Goal: Task Accomplishment & Management: Use online tool/utility

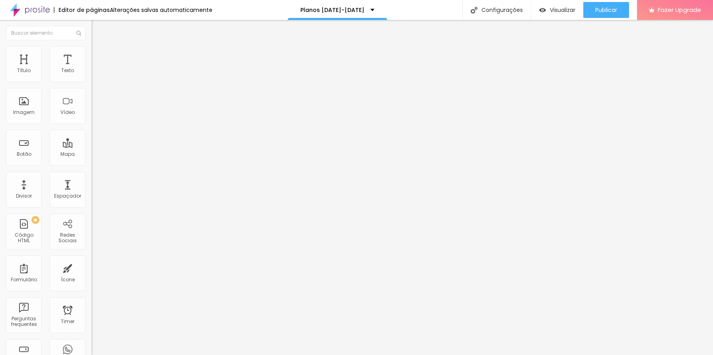
click at [92, 68] on span "Trocar imagem" at bounding box center [113, 65] width 43 height 7
click at [99, 55] on span "Estilo" at bounding box center [105, 51] width 12 height 7
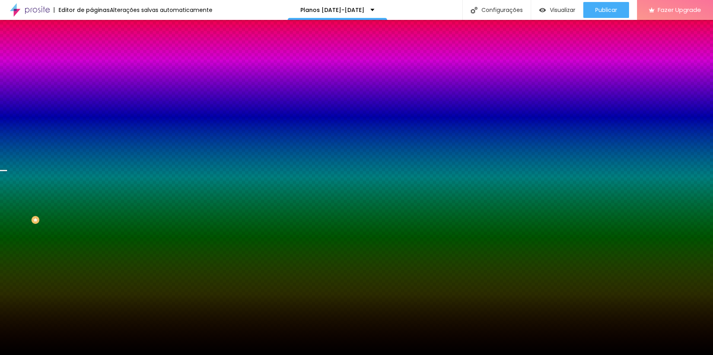
click at [92, 73] on span "Trocar imagem" at bounding box center [113, 69] width 43 height 7
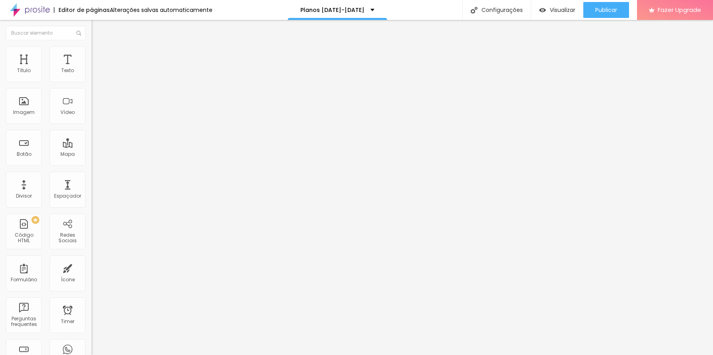
click at [92, 49] on img at bounding box center [95, 49] width 7 height 7
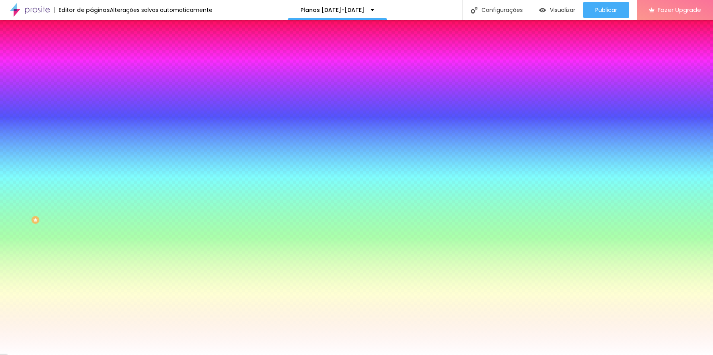
click at [92, 54] on img at bounding box center [95, 57] width 7 height 7
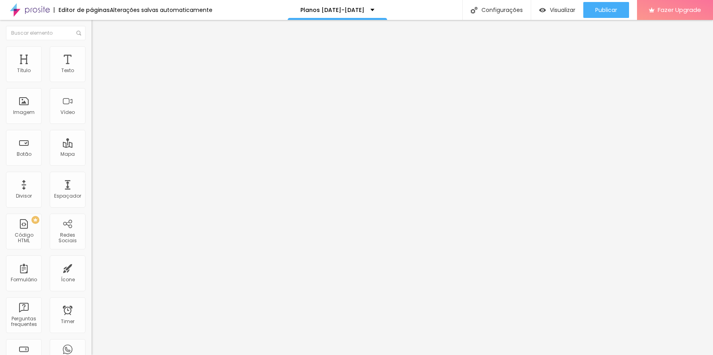
type input "15"
type input "10"
type input "15"
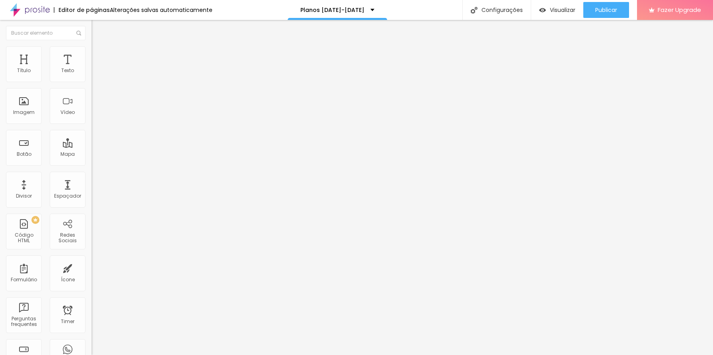
type input "15"
type input "25"
drag, startPoint x: 31, startPoint y: 80, endPoint x: 38, endPoint y: 80, distance: 7.2
type input "25"
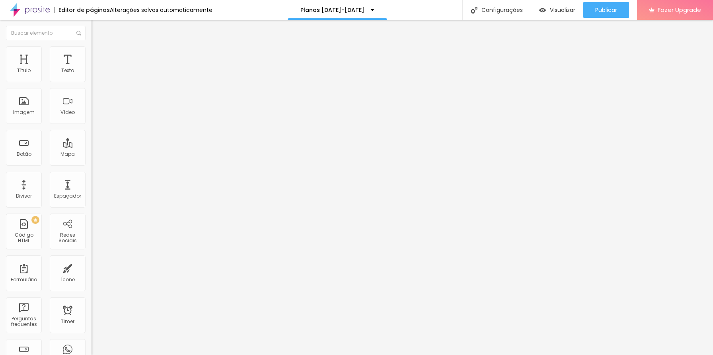
click at [92, 154] on input "range" at bounding box center [117, 157] width 51 height 6
click at [92, 230] on div at bounding box center [138, 230] width 92 height 0
click at [92, 234] on div at bounding box center [138, 234] width 92 height 0
click at [92, 52] on li "Estilo" at bounding box center [138, 50] width 92 height 8
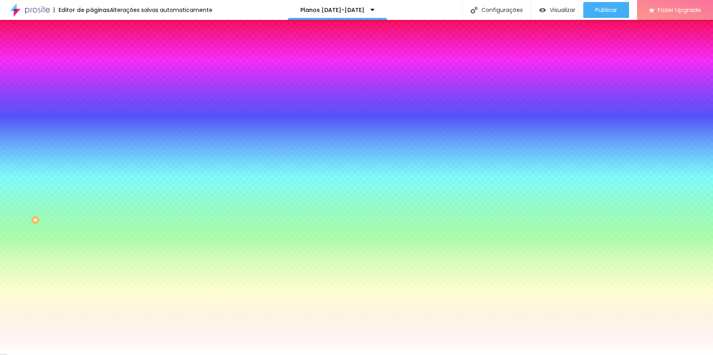
click at [92, 46] on li "Conteúdo" at bounding box center [138, 42] width 92 height 8
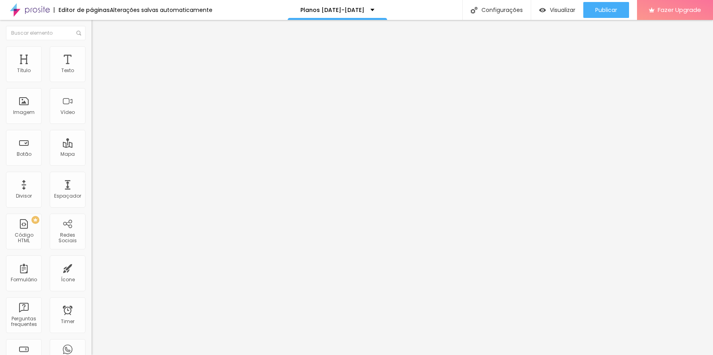
click at [98, 28] on div "Editar Coluna" at bounding box center [122, 29] width 49 height 6
click at [98, 26] on img "button" at bounding box center [101, 29] width 6 height 6
click at [92, 72] on span "Completo" at bounding box center [104, 69] width 24 height 7
click at [92, 77] on span "Encaixotado" at bounding box center [107, 73] width 31 height 7
click at [92, 85] on span "Completo" at bounding box center [104, 81] width 24 height 7
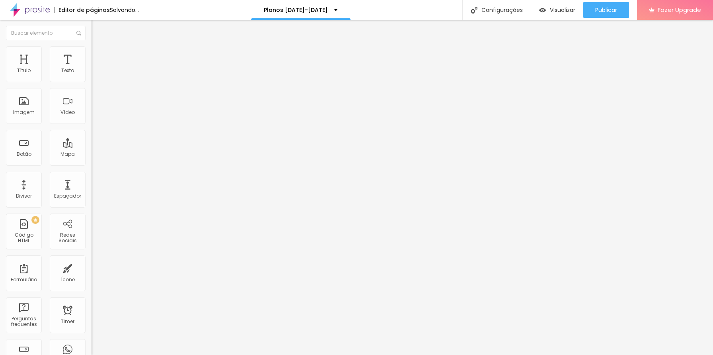
click at [92, 54] on img at bounding box center [95, 57] width 7 height 7
click at [99, 54] on span "Estilo" at bounding box center [105, 51] width 12 height 7
click at [92, 46] on li "Conteúdo" at bounding box center [138, 42] width 92 height 8
click at [92, 51] on ul "Conteúdo Estilo Avançado" at bounding box center [138, 50] width 92 height 24
click at [99, 55] on span "Estilo" at bounding box center [105, 51] width 12 height 7
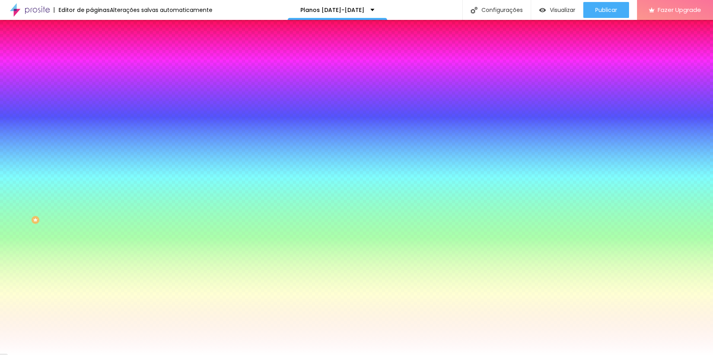
click at [92, 45] on img at bounding box center [95, 41] width 7 height 7
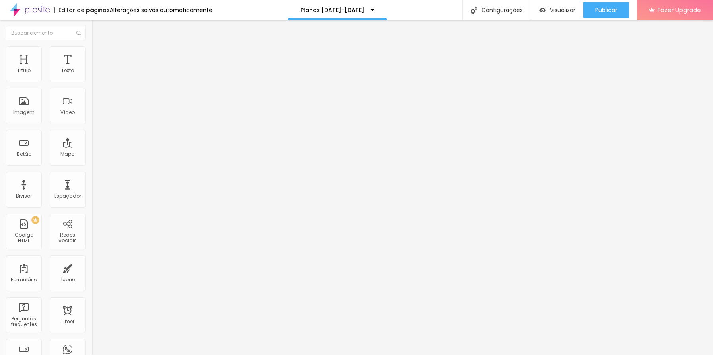
click at [92, 72] on span "Encaixotado" at bounding box center [107, 69] width 31 height 7
click at [92, 85] on span "Completo" at bounding box center [104, 81] width 24 height 7
click at [99, 54] on span "Estilo" at bounding box center [105, 51] width 12 height 7
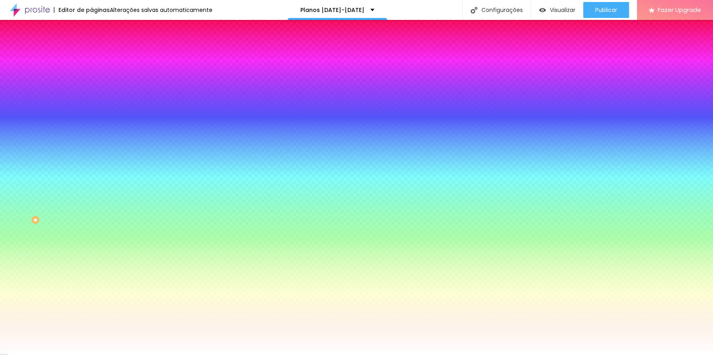
click at [92, 54] on li "Avançado" at bounding box center [138, 58] width 92 height 8
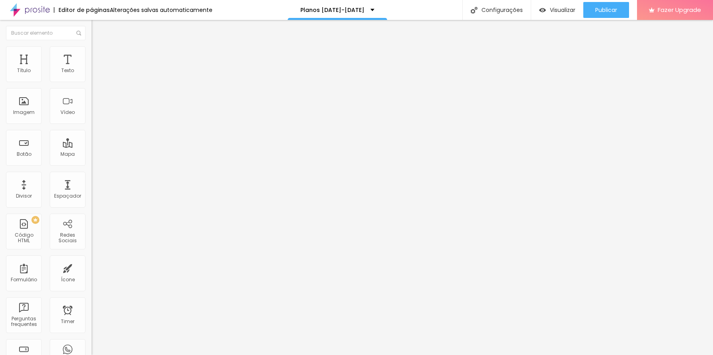
type input "15"
type input "20"
type input "25"
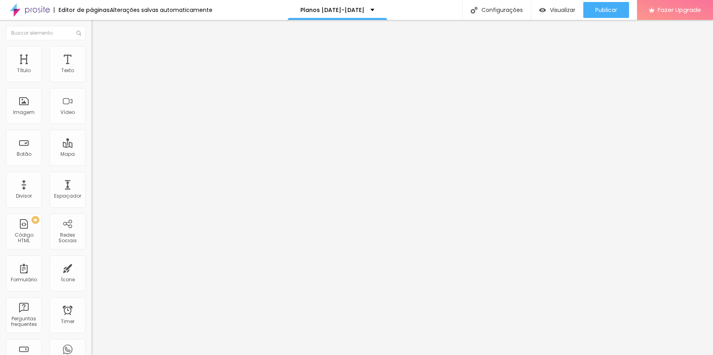
type input "25"
type input "30"
type input "25"
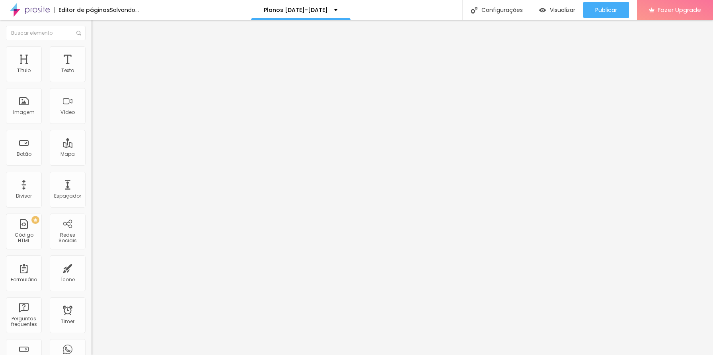
type input "20"
type input "15"
type input "20"
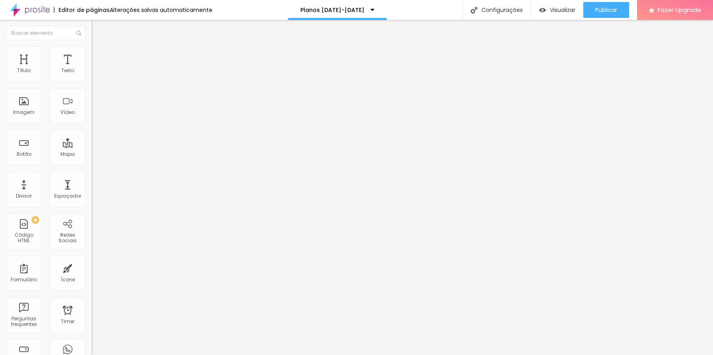
type input "20"
drag, startPoint x: 49, startPoint y: 76, endPoint x: 49, endPoint y: 82, distance: 6.0
click at [92, 154] on input "range" at bounding box center [117, 157] width 51 height 6
drag, startPoint x: 20, startPoint y: 96, endPoint x: 29, endPoint y: 98, distance: 9.2
click at [92, 175] on div "20 px Espaçamento vertical" at bounding box center [138, 231] width 92 height 113
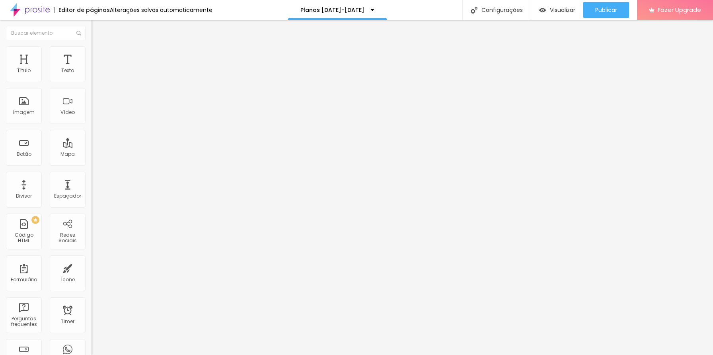
type input "27"
type input "28"
type input "41"
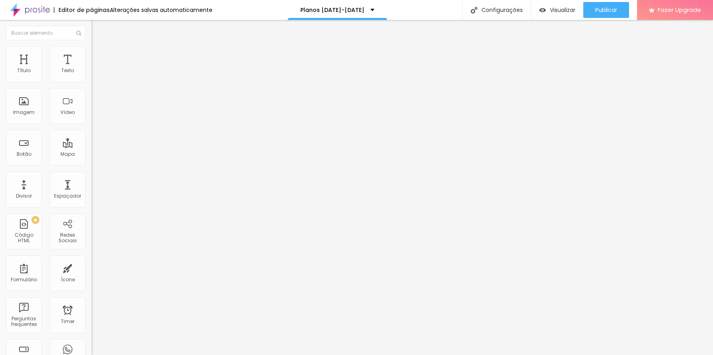
type input "41"
type input "74"
type input "80"
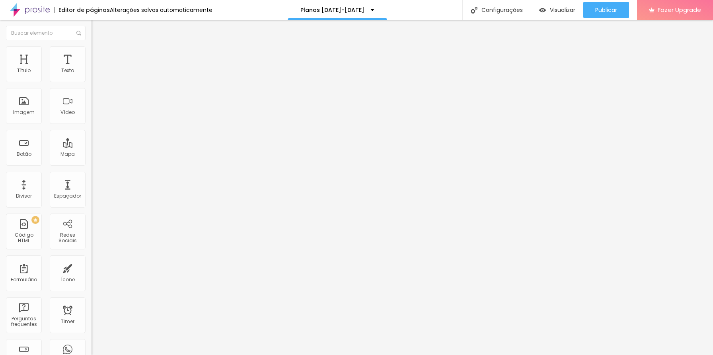
type input "98"
type input "122"
type input "130"
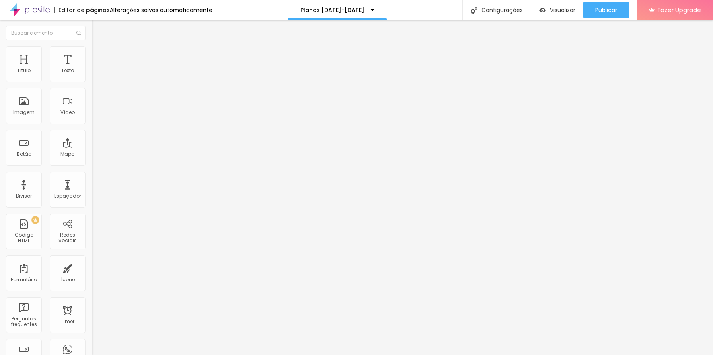
type input "130"
type input "133"
type input "142"
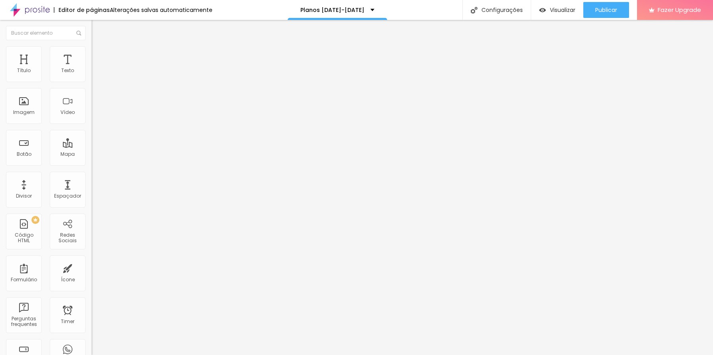
type input "148"
type input "155"
type input "161"
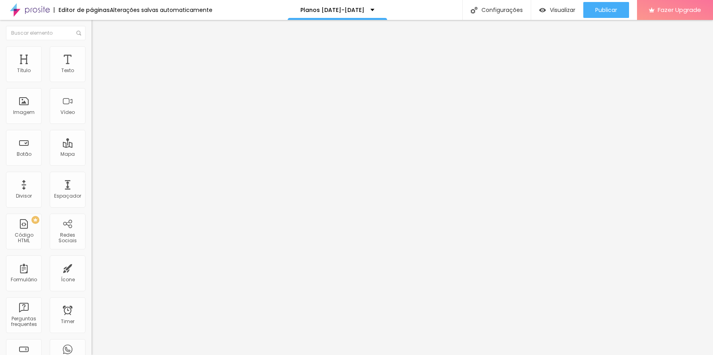
type input "161"
type input "167"
type input "174"
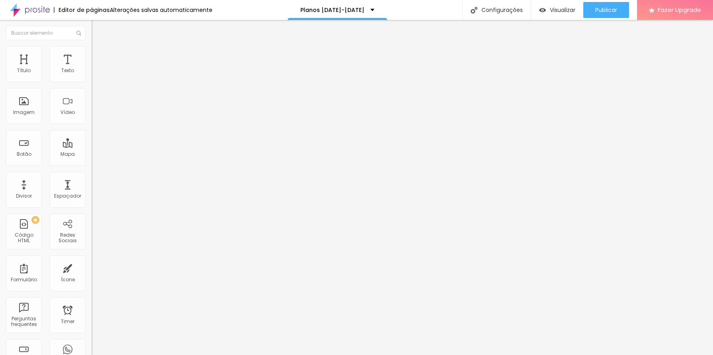
type input "176"
type input "177"
type input "179"
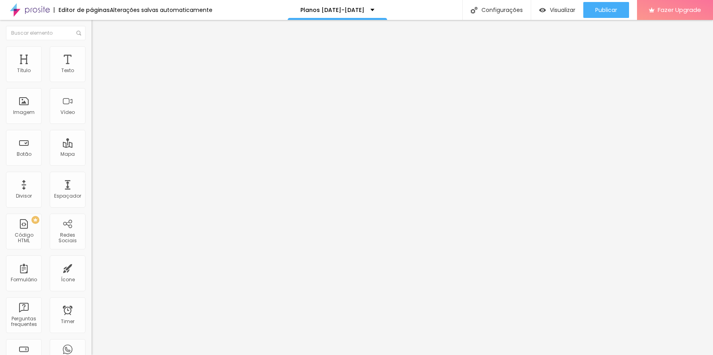
type input "179"
type input "180"
type input "178"
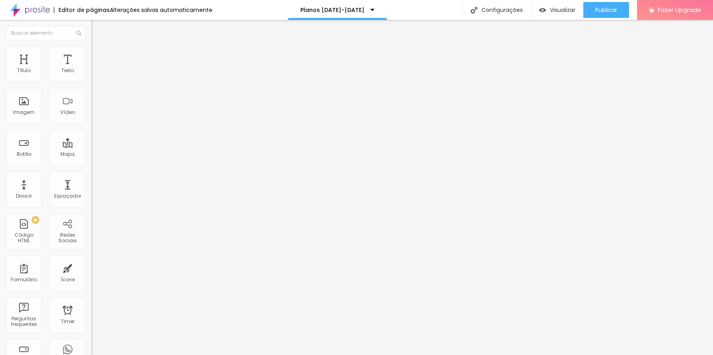
type input "171"
type input "164"
type input "159"
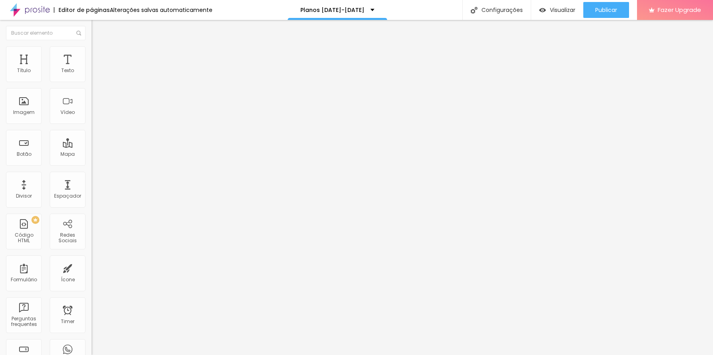
type input "159"
type input "155"
type input "153"
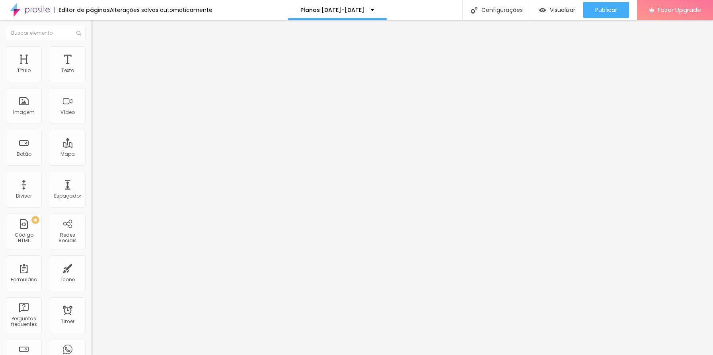
type input "148"
type input "140"
type input "131"
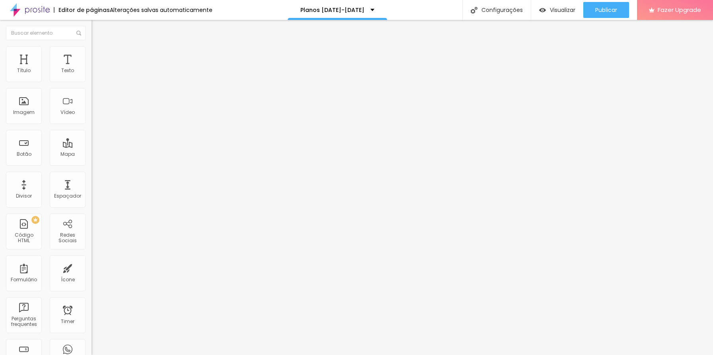
type input "131"
type input "124"
type input "115"
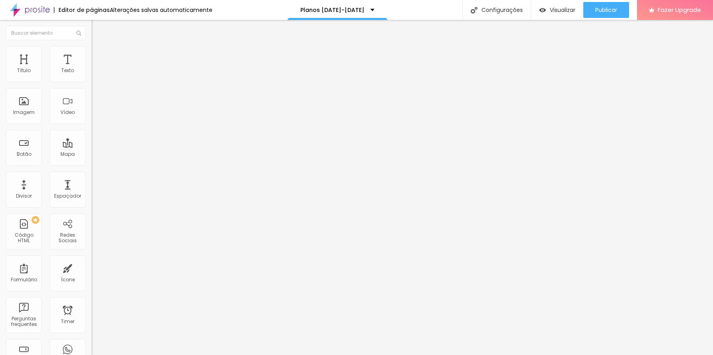
type input "107"
type input "100"
type input "97"
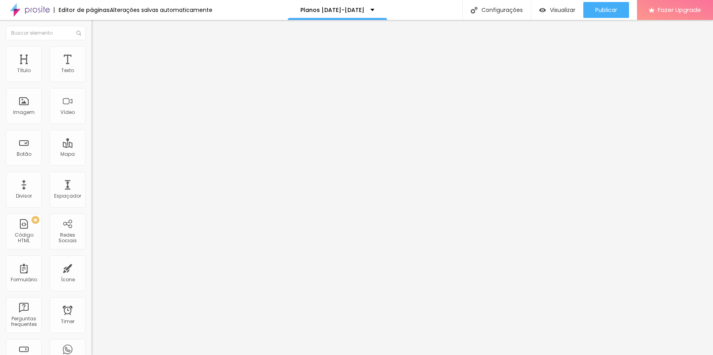
type input "97"
type input "94"
type input "93"
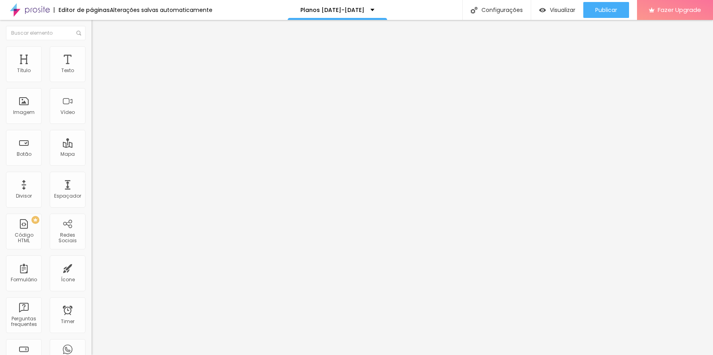
type input "90"
type input "89"
type input "88"
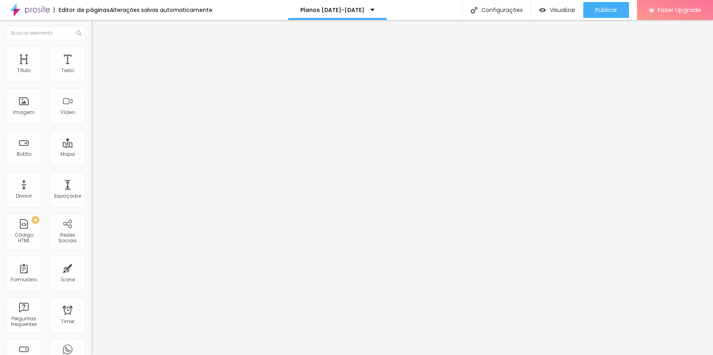
type input "88"
type input "87"
type input "93"
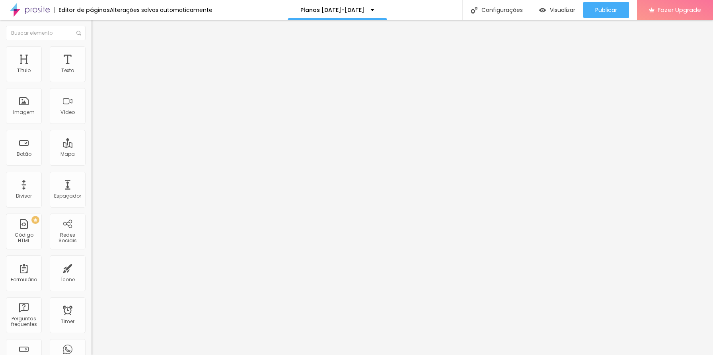
type input "106"
type input "107"
type input "108"
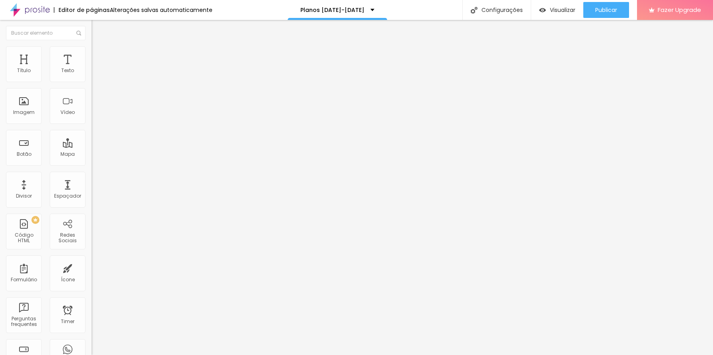
type input "108"
type input "107"
type input "106"
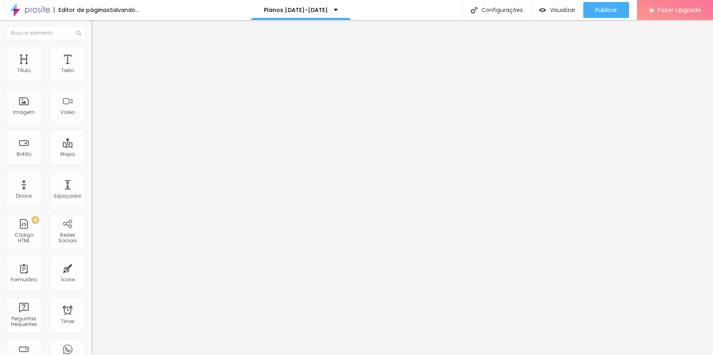
type input "105"
type input "104"
type input "94"
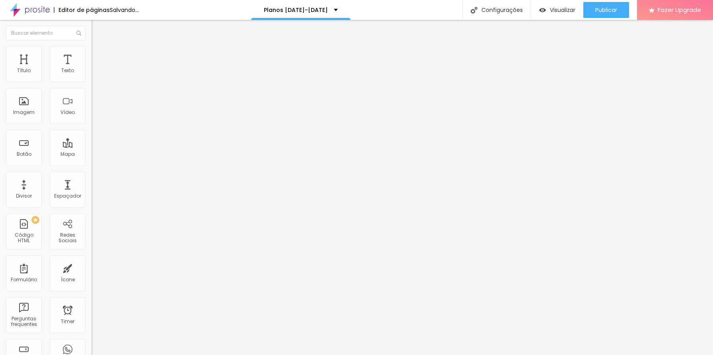
type input "94"
type input "93"
type input "91"
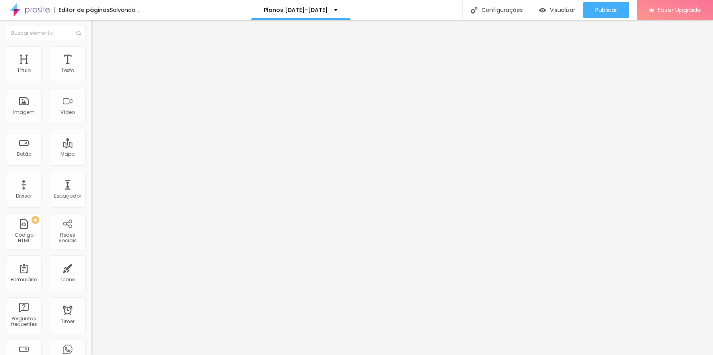
type input "90"
type input "93"
drag, startPoint x: 20, startPoint y: 95, endPoint x: 25, endPoint y: 97, distance: 5.7
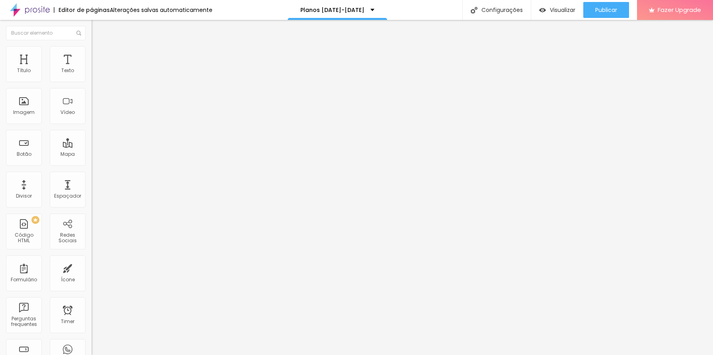
type input "93"
click at [92, 267] on input "range" at bounding box center [117, 270] width 51 height 6
click at [92, 54] on li "Avançado" at bounding box center [138, 58] width 92 height 8
click at [99, 55] on span "Estilo" at bounding box center [105, 51] width 12 height 7
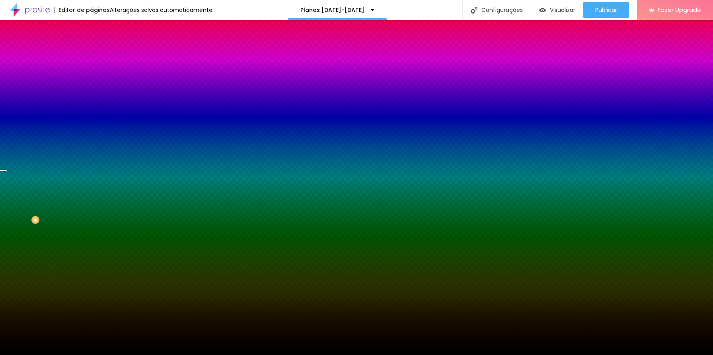
click at [92, 72] on div "Trocar imagem" at bounding box center [138, 70] width 92 height 6
click at [92, 73] on span "Trocar imagem" at bounding box center [113, 69] width 43 height 7
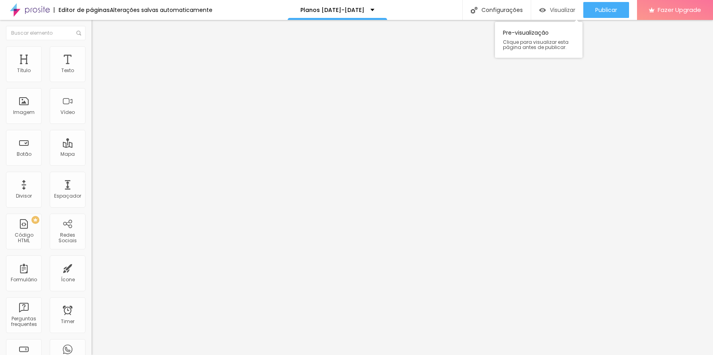
click at [558, 4] on div "Visualizar" at bounding box center [557, 10] width 36 height 16
